Goal: Information Seeking & Learning: Learn about a topic

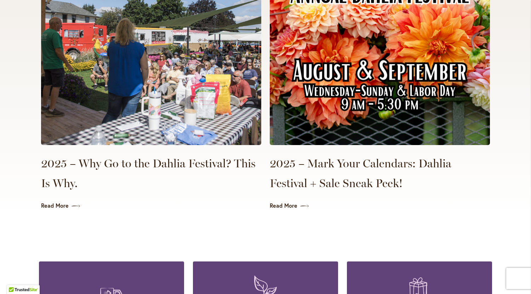
scroll to position [1657, 0]
click at [50, 202] on link "Read More" at bounding box center [151, 206] width 220 height 8
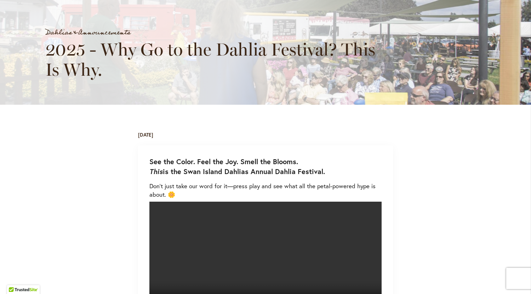
scroll to position [127, 0]
